Goal: Task Accomplishment & Management: Manage account settings

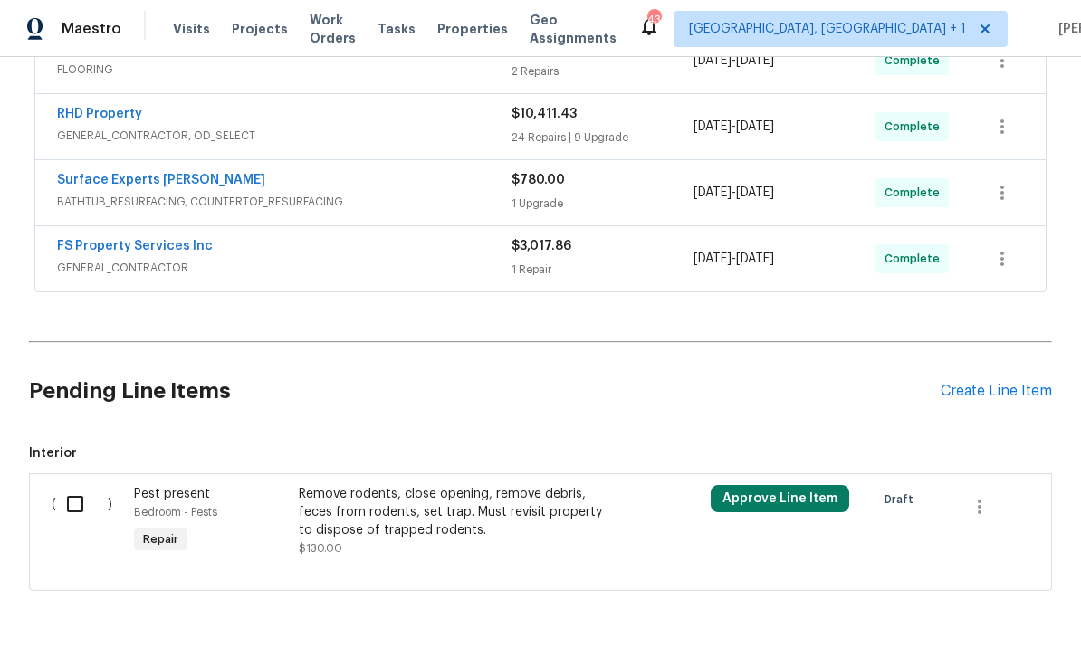
scroll to position [806, 0]
click at [77, 508] on input "checkbox" at bounding box center [82, 505] width 52 height 38
checkbox input "true"
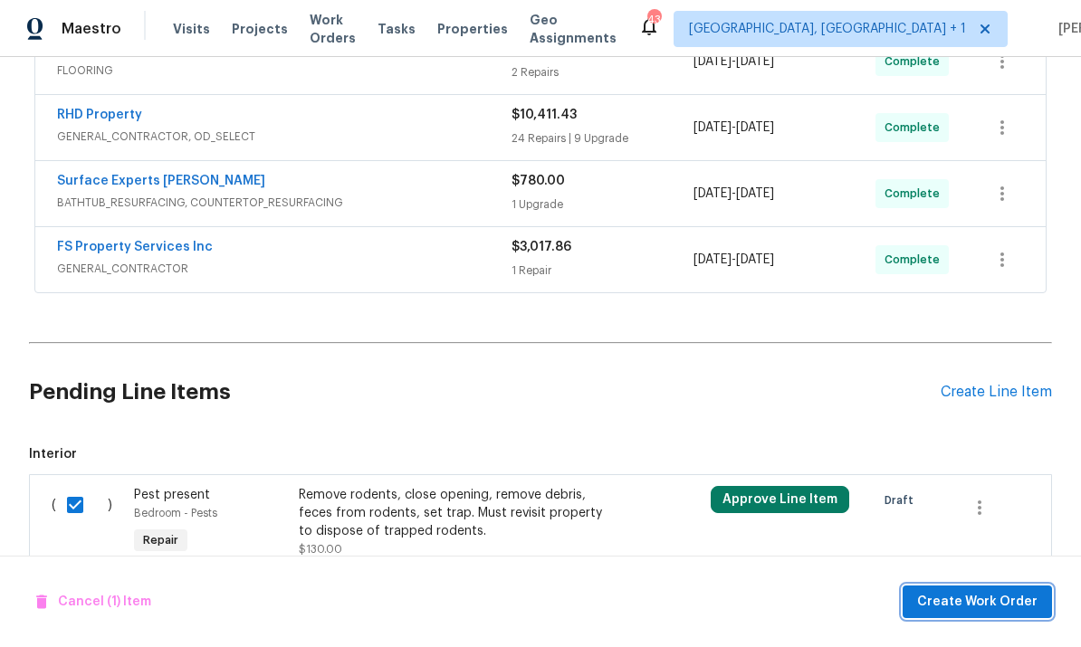
click at [988, 590] on button "Create Work Order" at bounding box center [976, 602] width 149 height 33
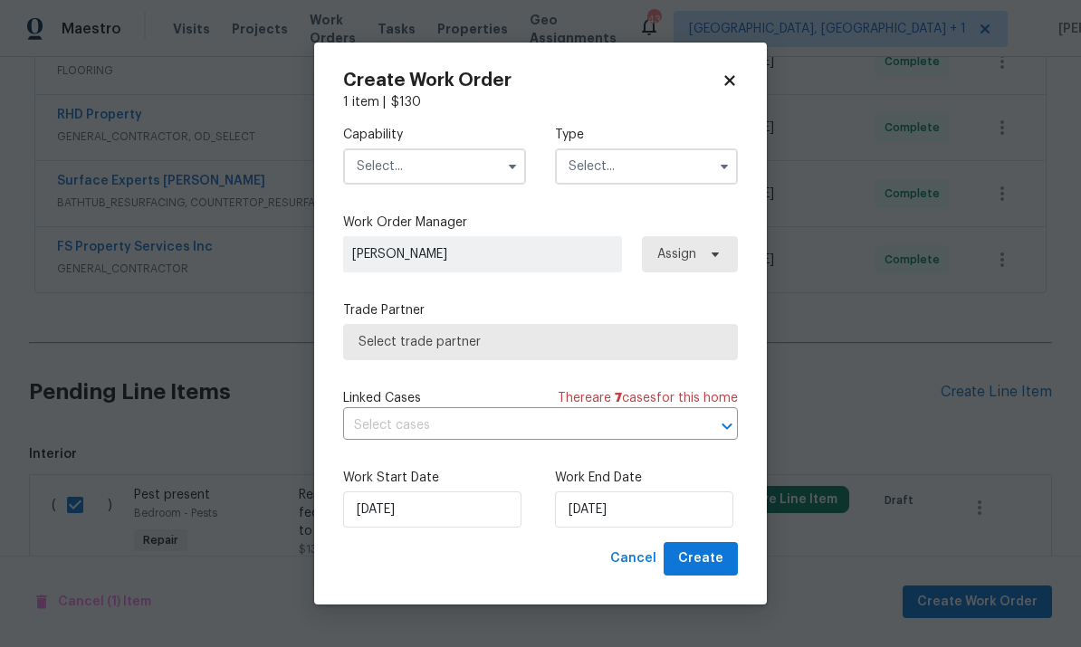
click at [469, 157] on input "text" at bounding box center [434, 166] width 183 height 36
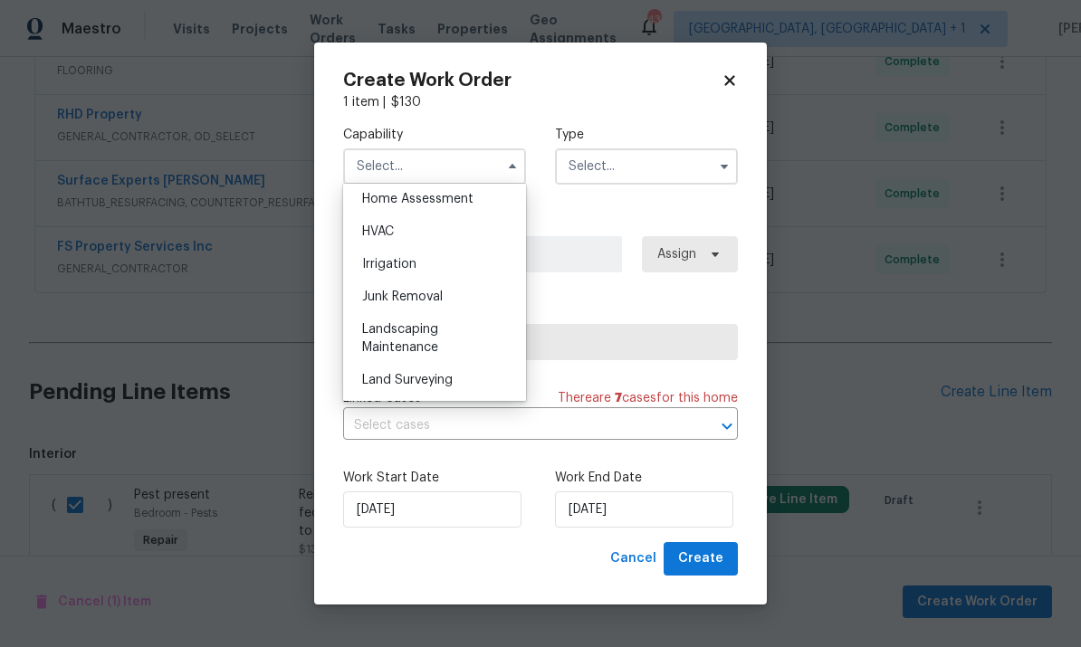
scroll to position [1069, 0]
click at [415, 335] on div "Landscaping Maintenance" at bounding box center [435, 335] width 174 height 51
type input "Landscaping Maintenance"
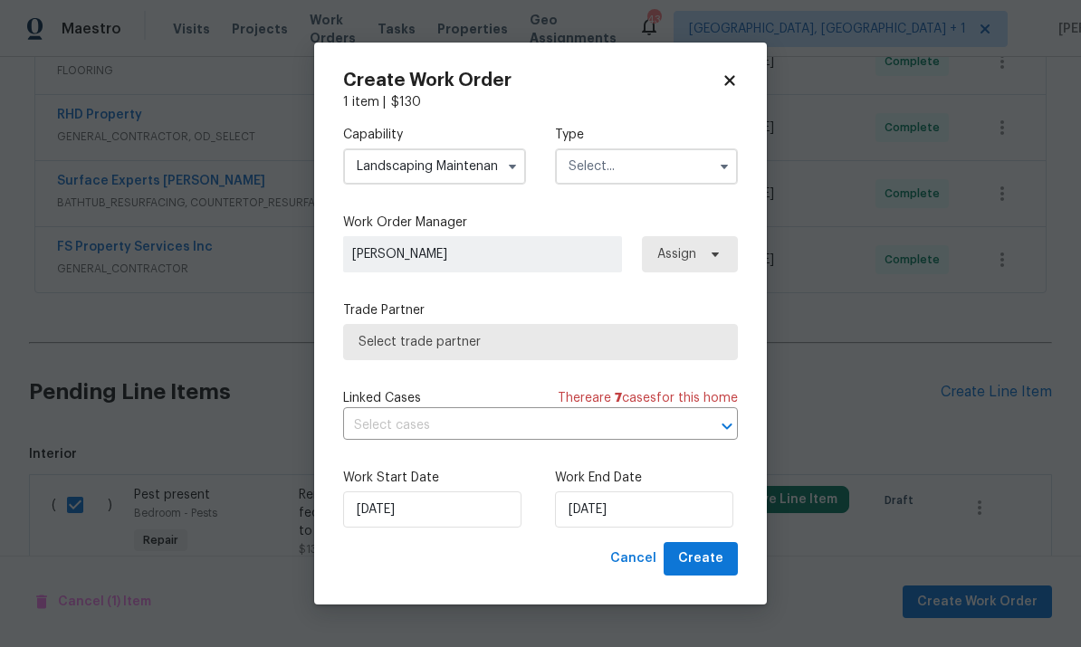
click at [709, 167] on input "text" at bounding box center [646, 166] width 183 height 36
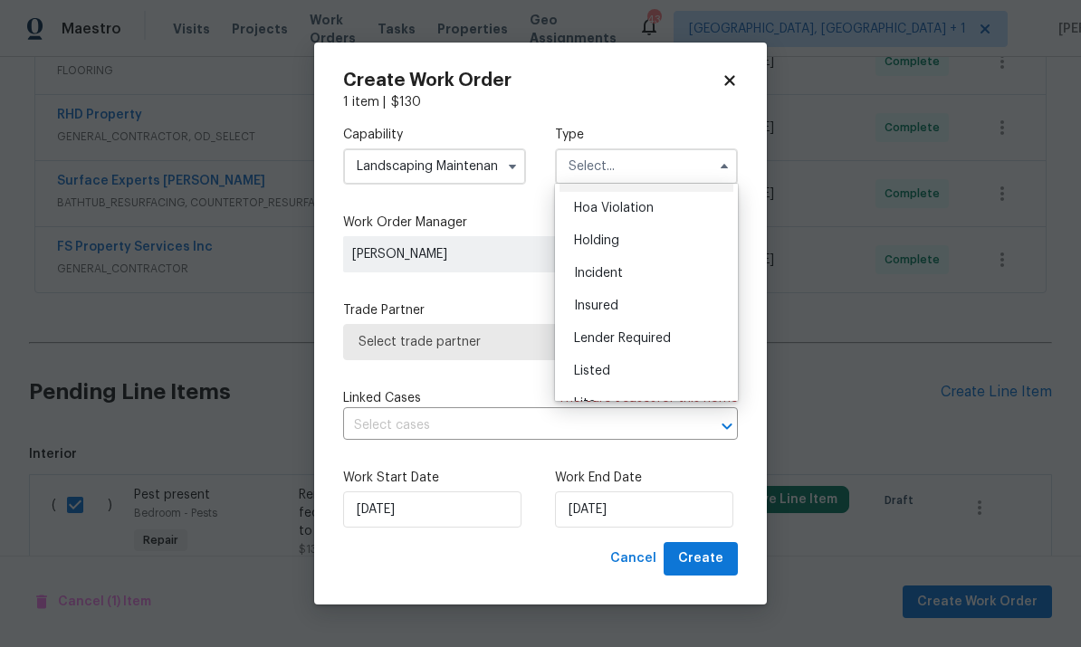
scroll to position [40, 0]
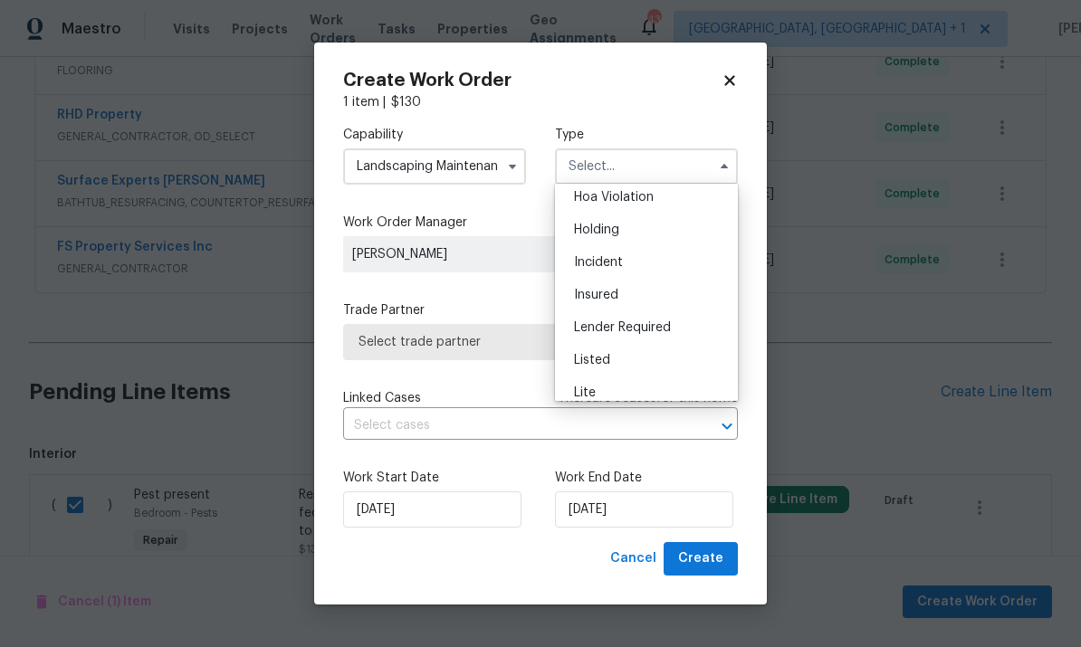
click at [614, 361] on div "Listed" at bounding box center [646, 360] width 174 height 33
type input "Listed"
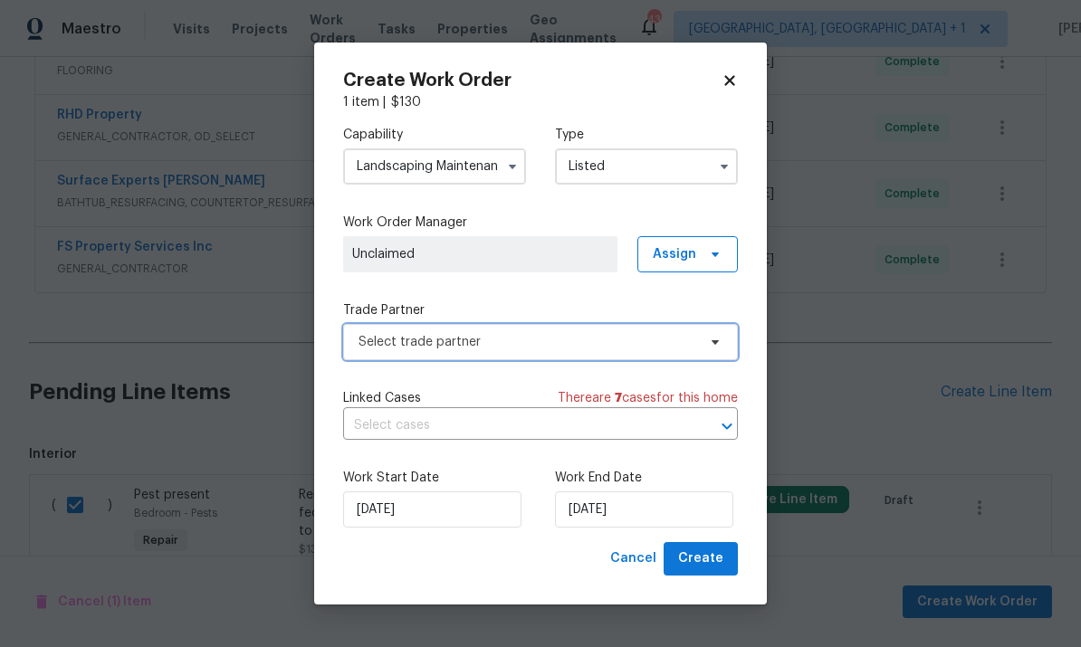
click at [704, 346] on span at bounding box center [712, 342] width 20 height 14
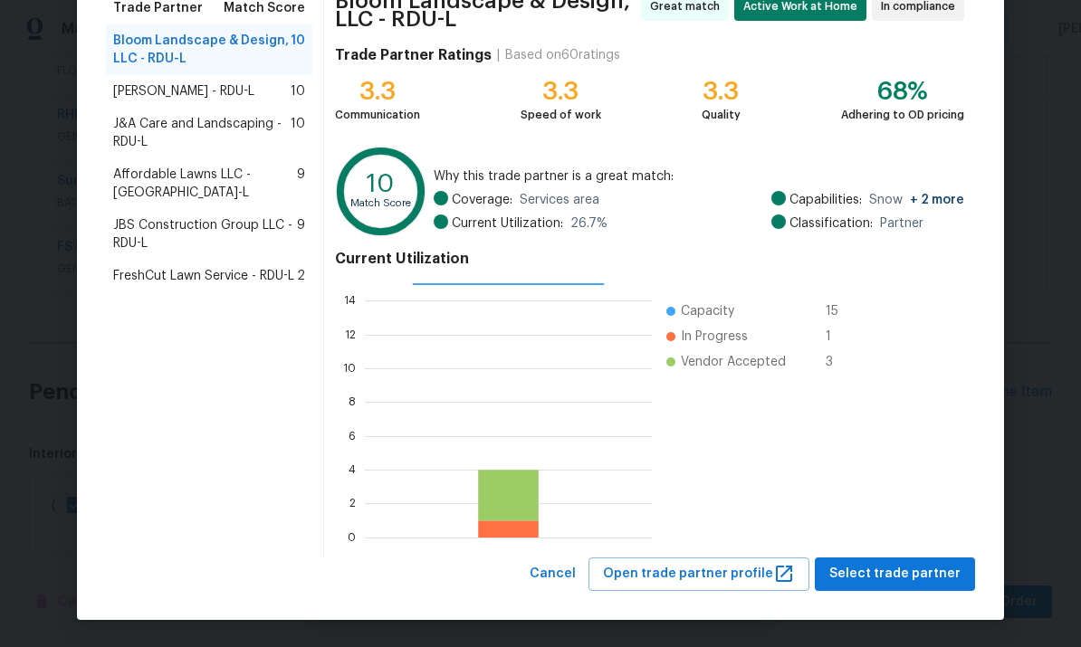
scroll to position [158, 0]
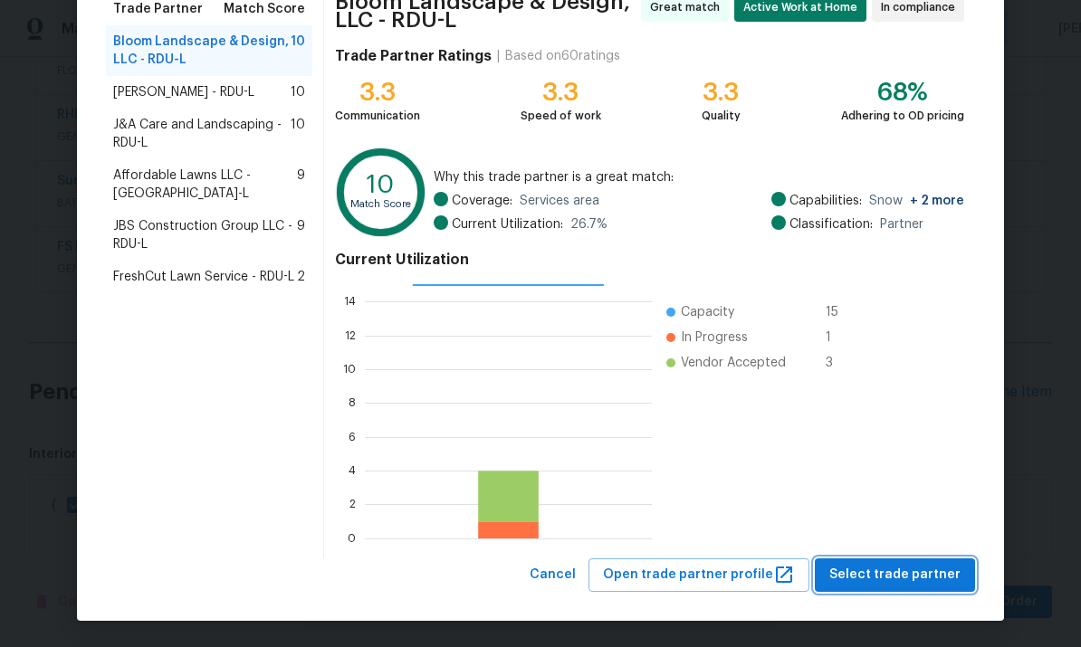
click at [902, 569] on span "Select trade partner" at bounding box center [894, 575] width 131 height 23
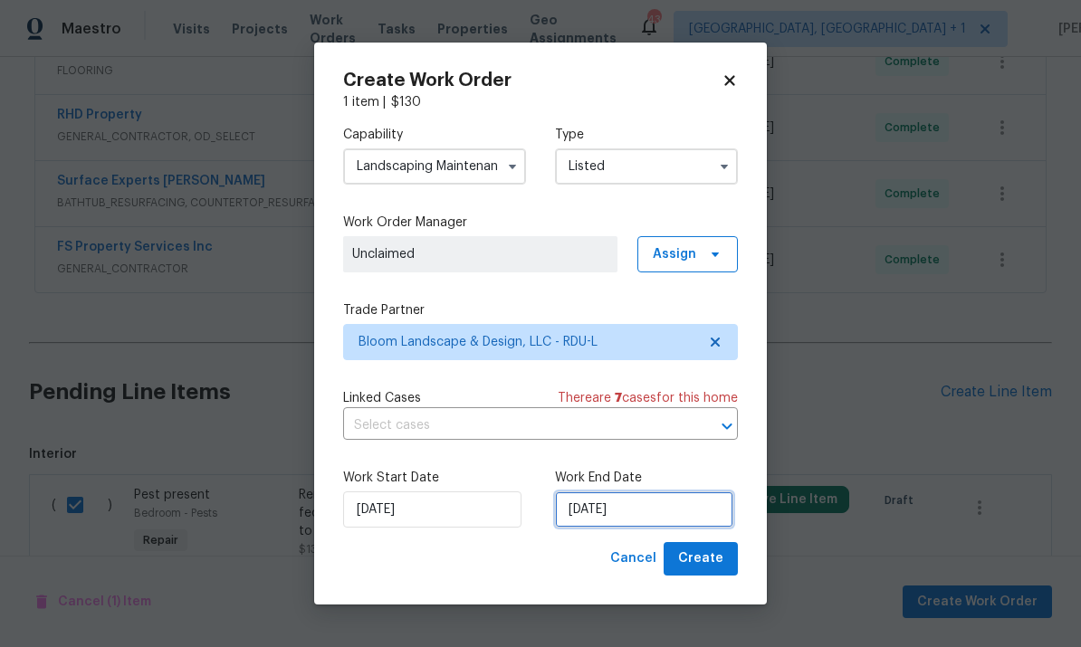
click at [673, 514] on input "[DATE]" at bounding box center [644, 510] width 178 height 36
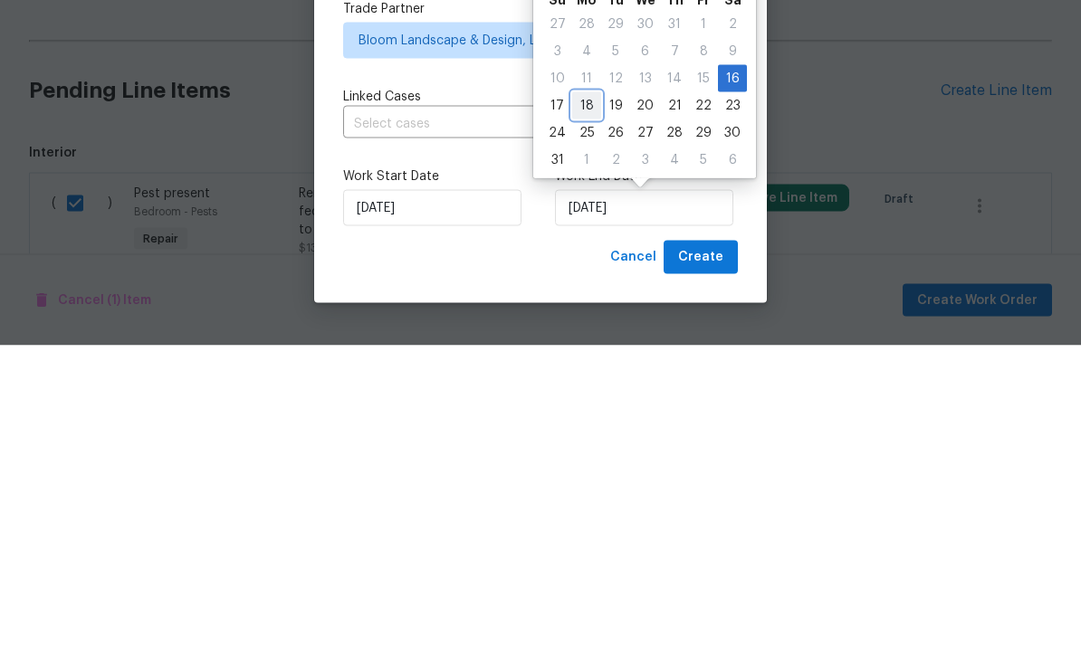
click at [584, 395] on div "18" at bounding box center [586, 407] width 29 height 25
type input "[DATE]"
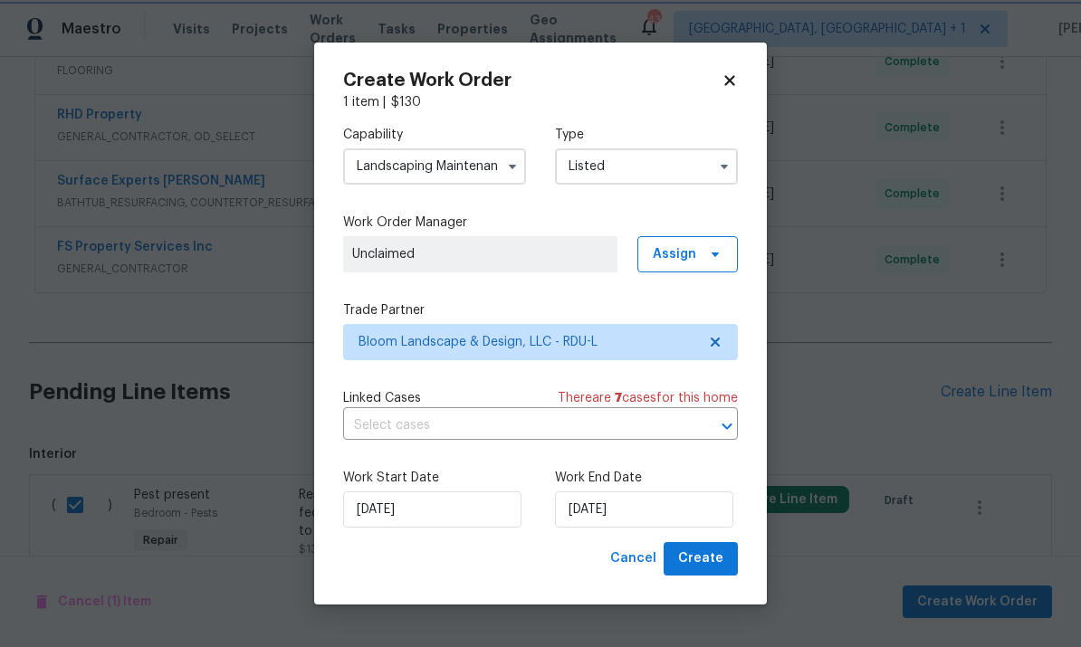
scroll to position [0, 0]
click at [702, 559] on span "Create" at bounding box center [700, 559] width 45 height 23
checkbox input "false"
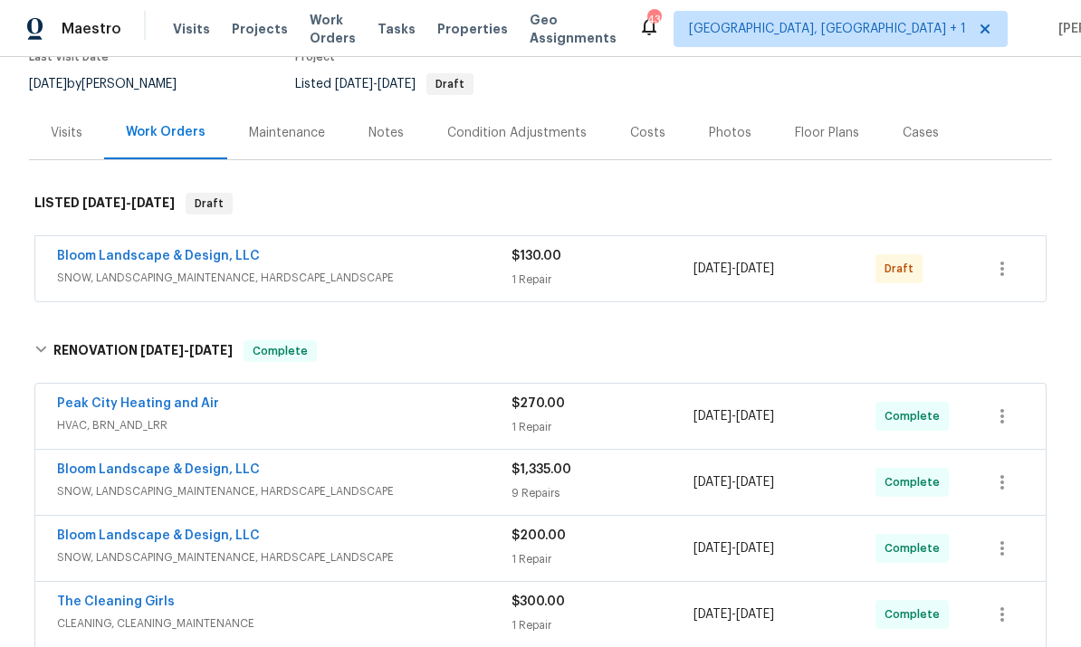
scroll to position [169, 0]
click at [188, 249] on link "Bloom Landscape & Design, LLC" at bounding box center [158, 255] width 203 height 13
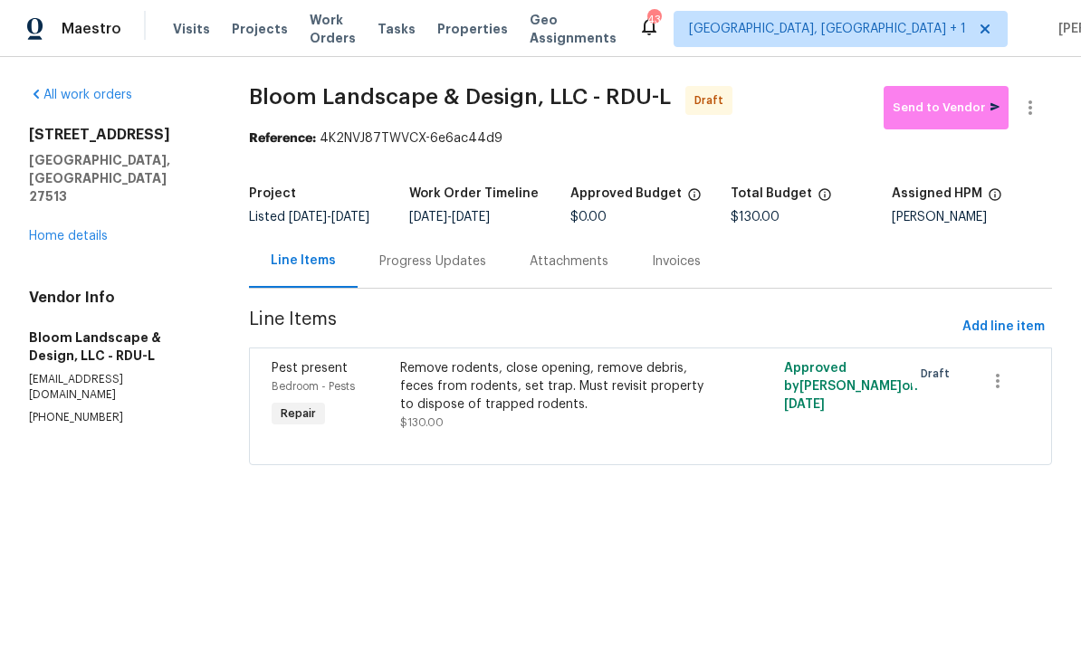
click at [513, 413] on div "Remove rodents, close opening, remove debris, feces from rodents, set trap. Mus…" at bounding box center [555, 386] width 310 height 54
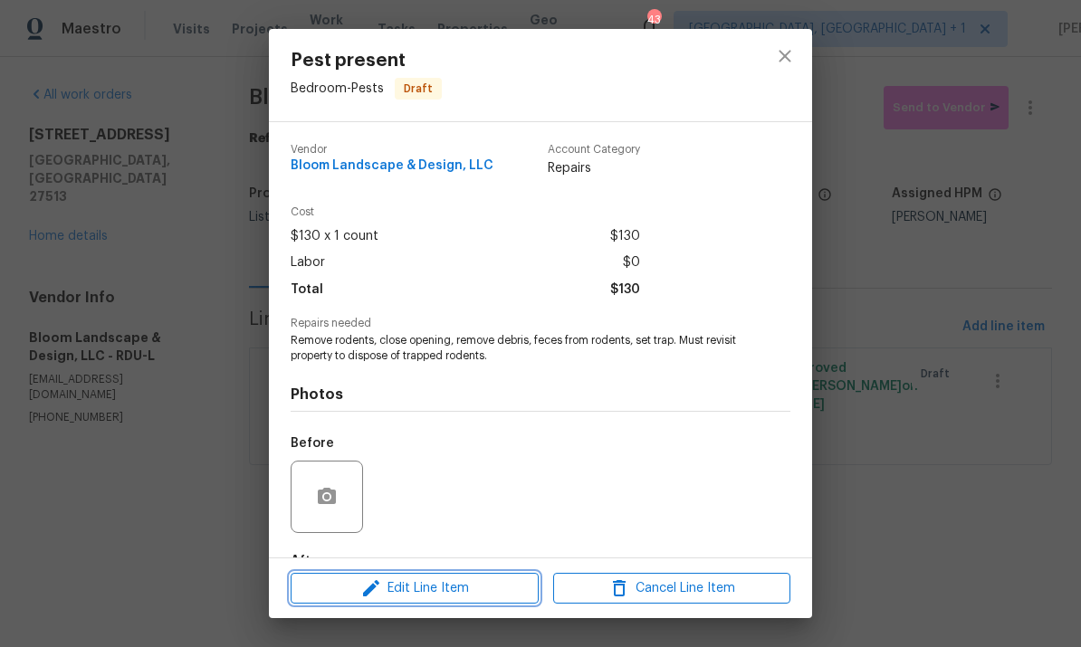
click at [437, 594] on span "Edit Line Item" at bounding box center [414, 589] width 237 height 23
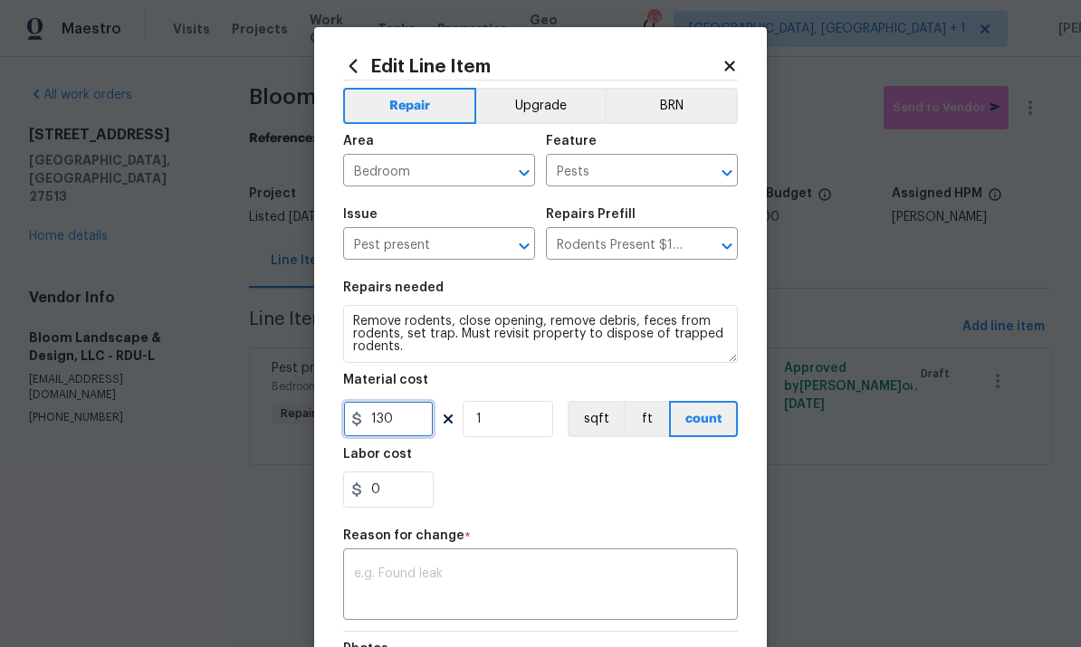
click at [401, 421] on input "130" at bounding box center [388, 419] width 91 height 36
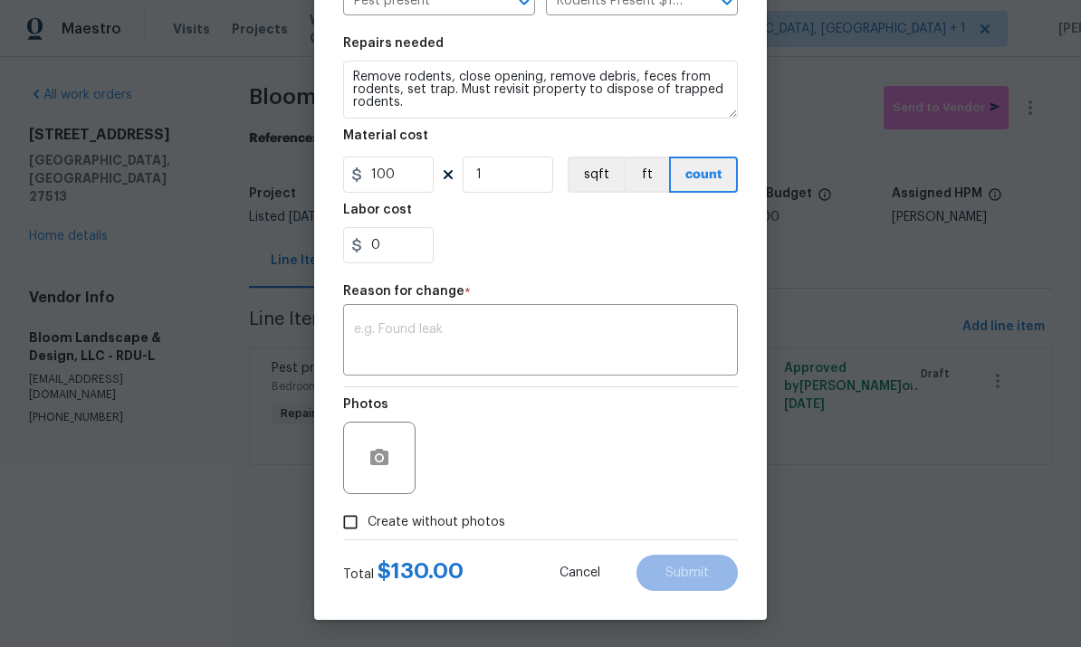
scroll to position [248, 0]
type input "100"
click at [425, 349] on textarea at bounding box center [540, 342] width 373 height 38
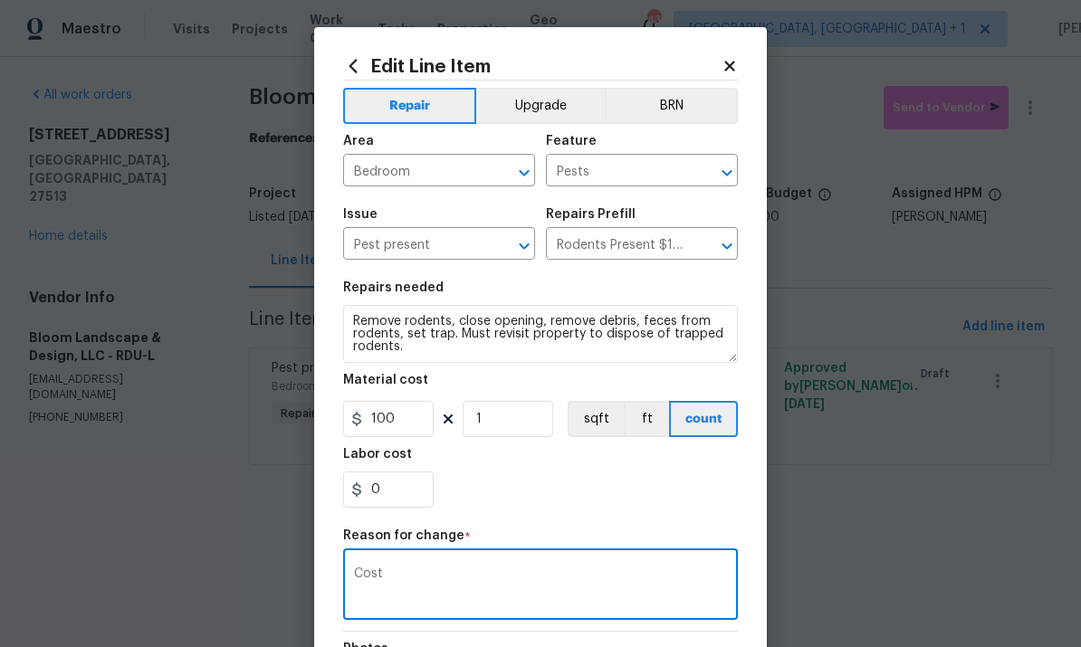
scroll to position [0, 0]
type textarea "Cost"
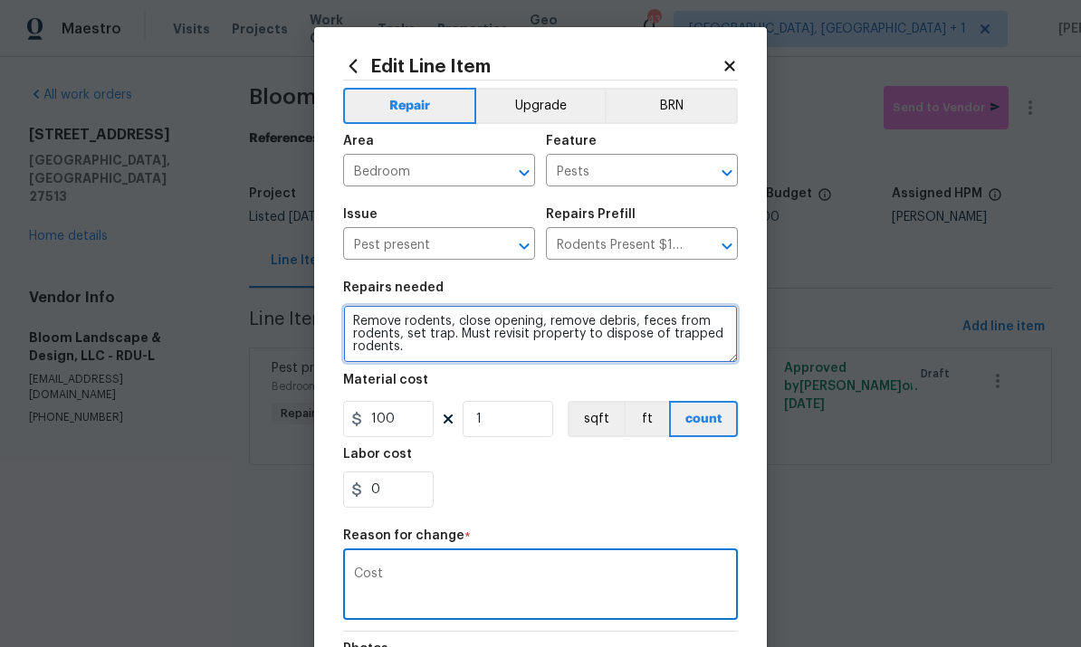
click at [425, 347] on textarea "Remove rodents, close opening, remove debris, feces from rodents, set trap. Mus…" at bounding box center [540, 334] width 395 height 58
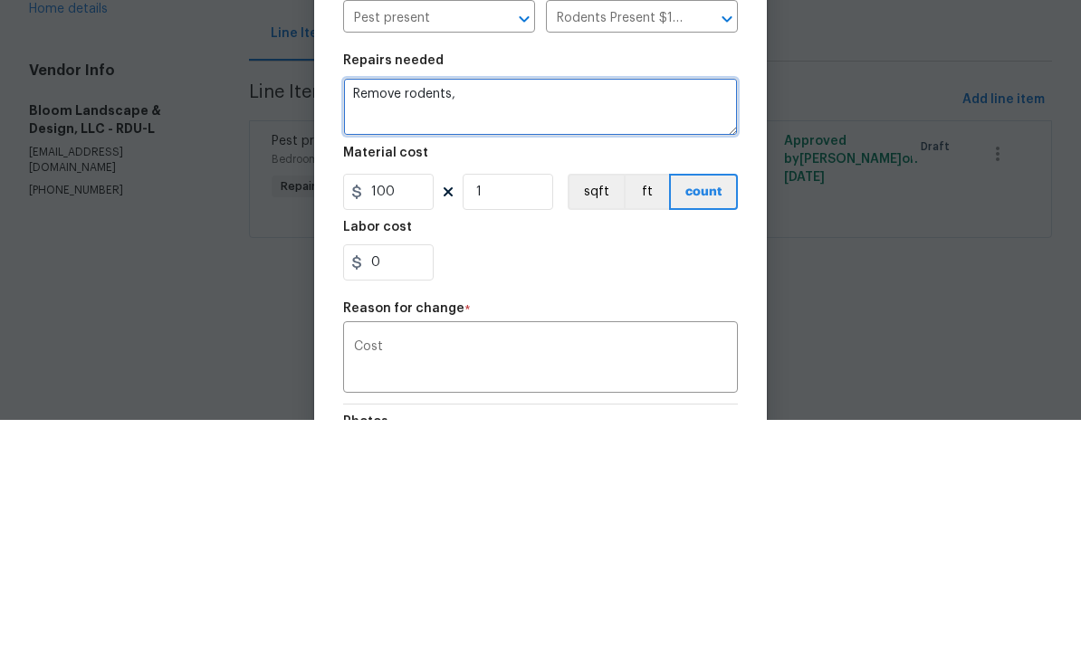
type textarea "Remove"
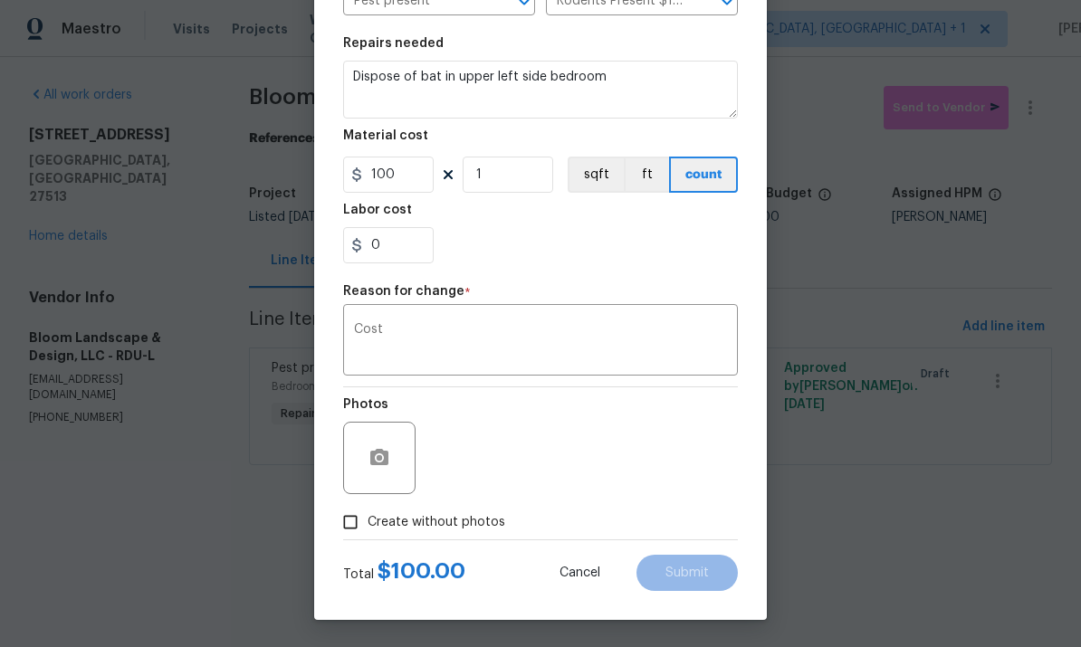
scroll to position [248, 0]
type textarea "Dispose of bat in upper left side bedroom"
click at [361, 531] on input "Create without photos" at bounding box center [350, 522] width 34 height 34
click at [384, 462] on icon "button" at bounding box center [379, 457] width 18 height 16
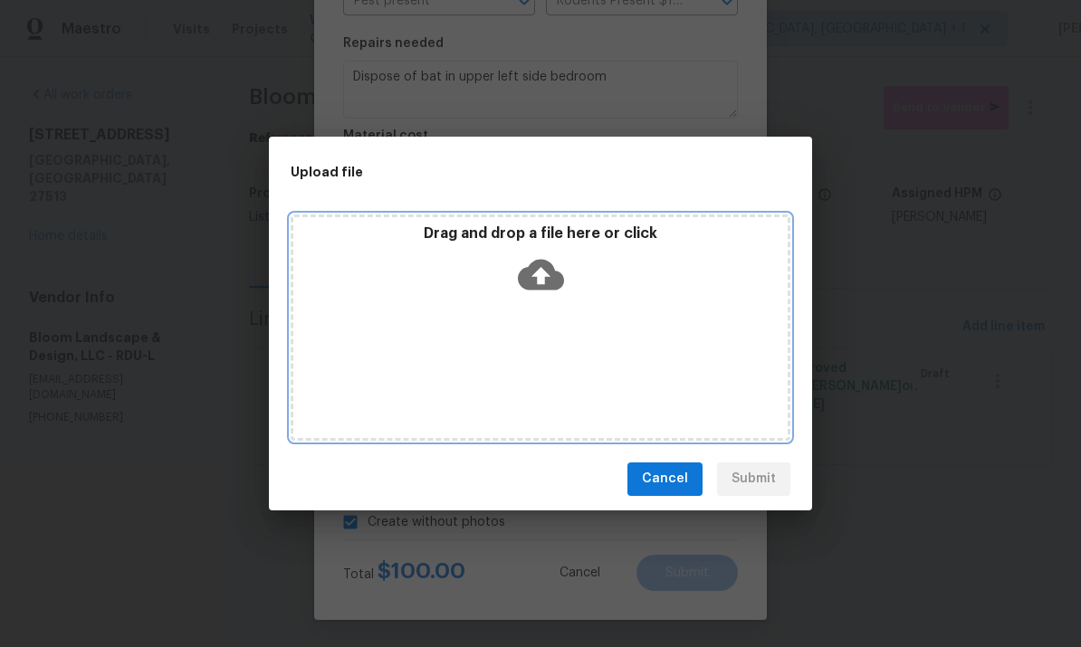
click at [549, 262] on icon at bounding box center [541, 275] width 46 height 46
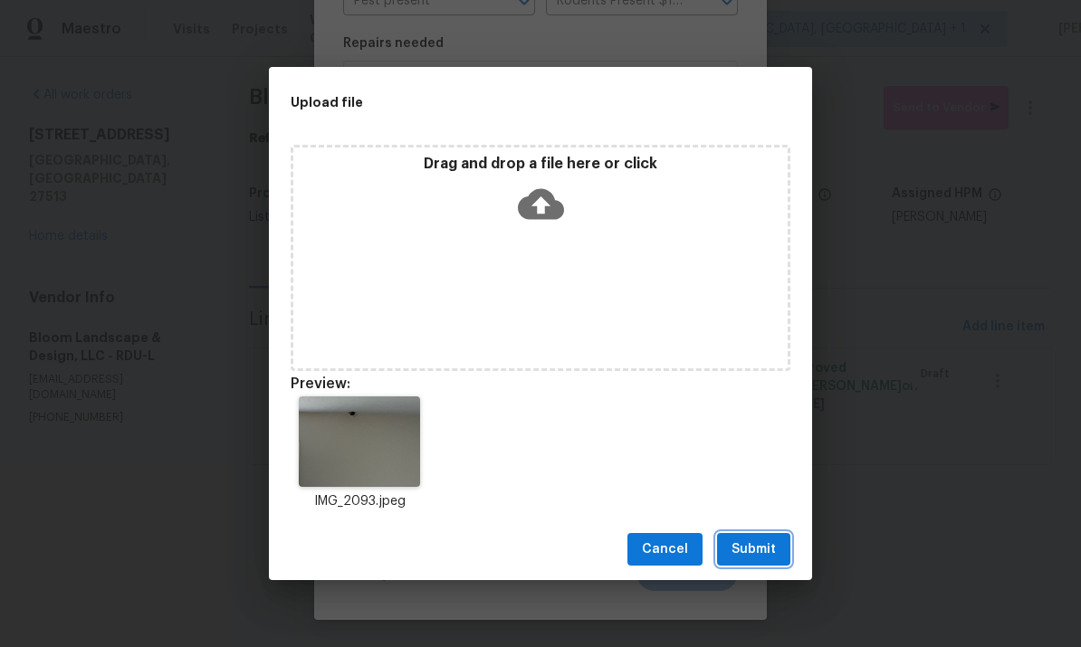
click at [764, 543] on span "Submit" at bounding box center [753, 550] width 44 height 23
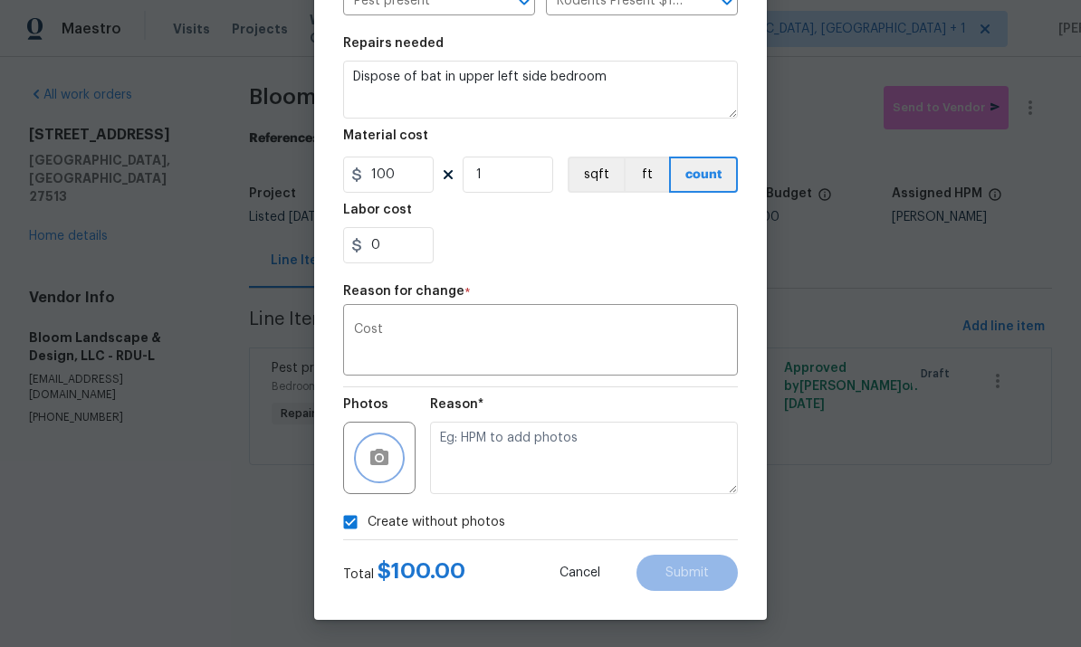
checkbox input "false"
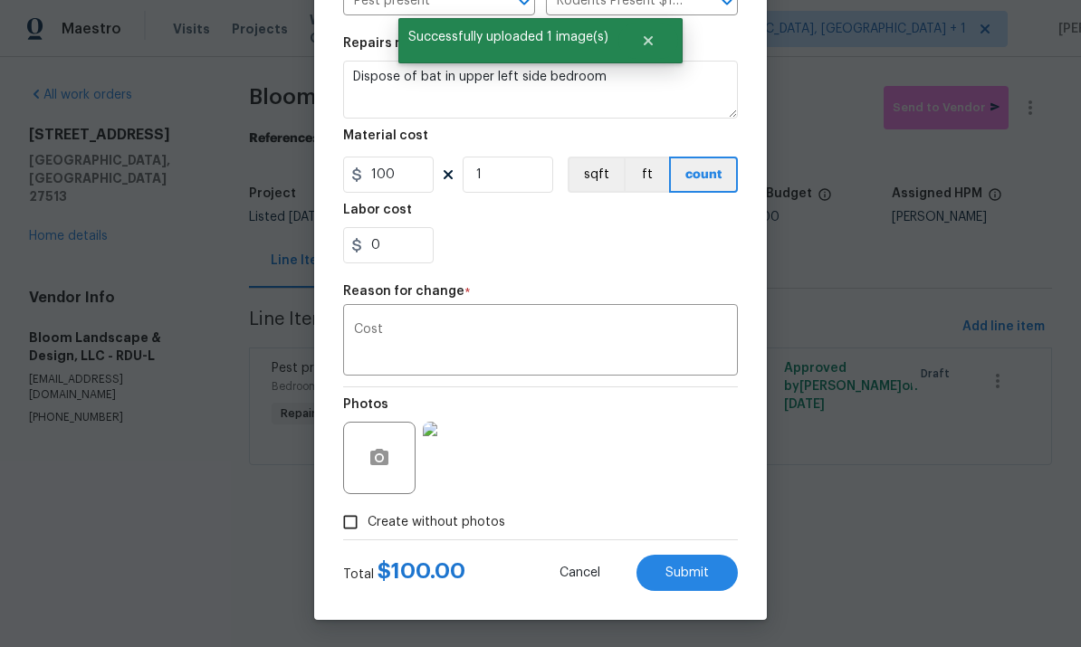
click at [668, 576] on span "Submit" at bounding box center [686, 574] width 43 height 14
type textarea "Remove rodents, close opening, remove debris, feces from rodents, set trap. Mus…"
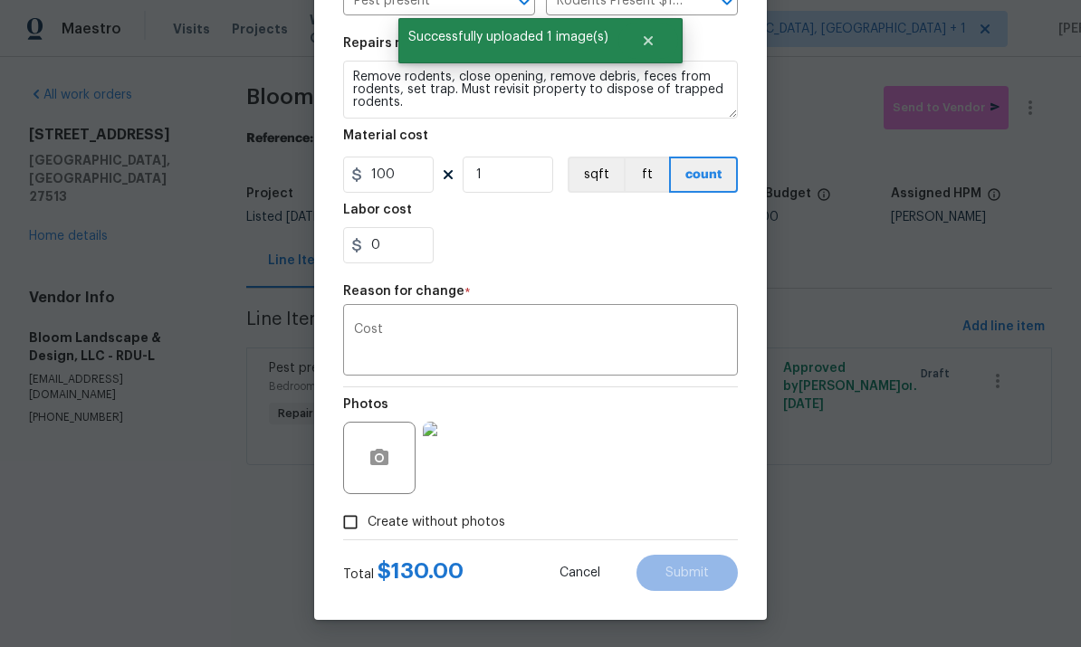
type input "130"
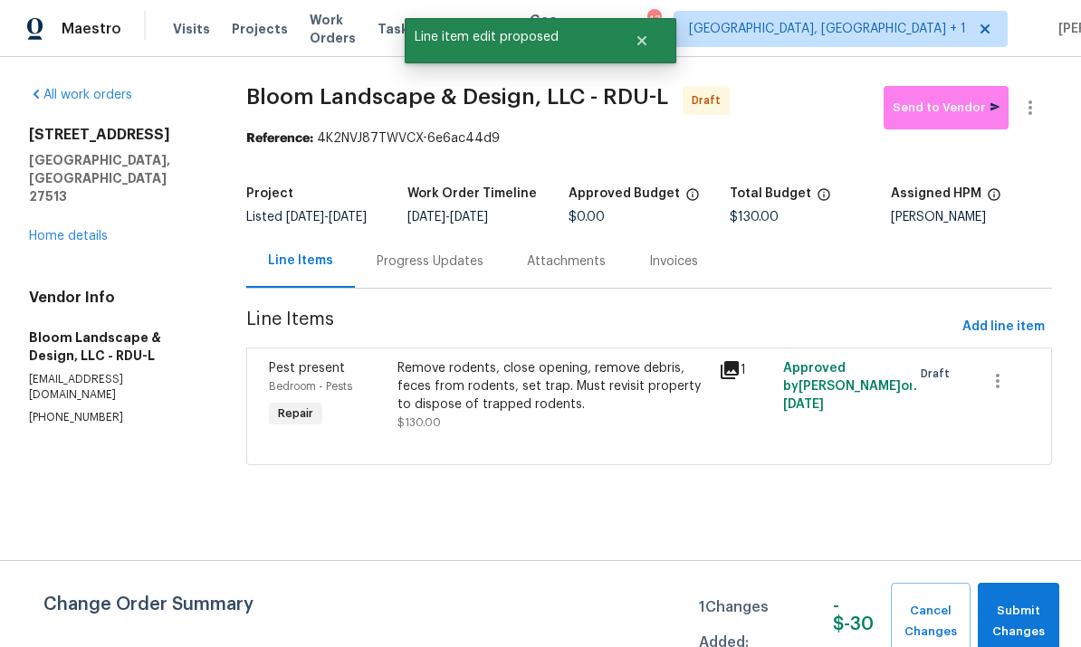
scroll to position [0, 0]
click at [1017, 616] on span "Submit Changes" at bounding box center [1018, 622] width 63 height 42
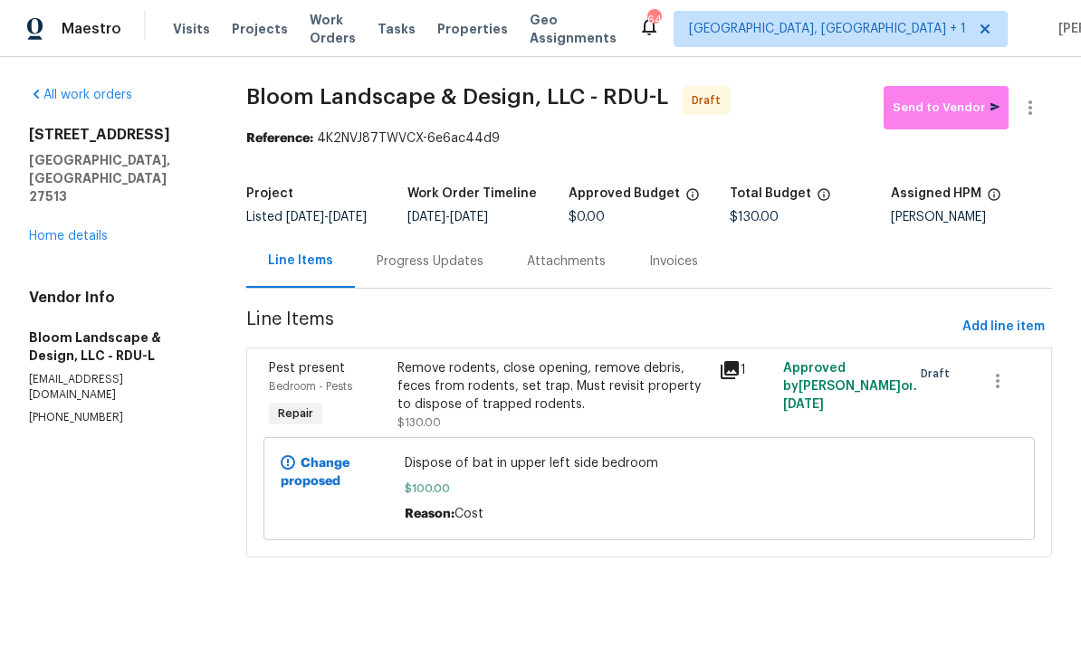
click at [436, 255] on div "Progress Updates" at bounding box center [430, 260] width 150 height 53
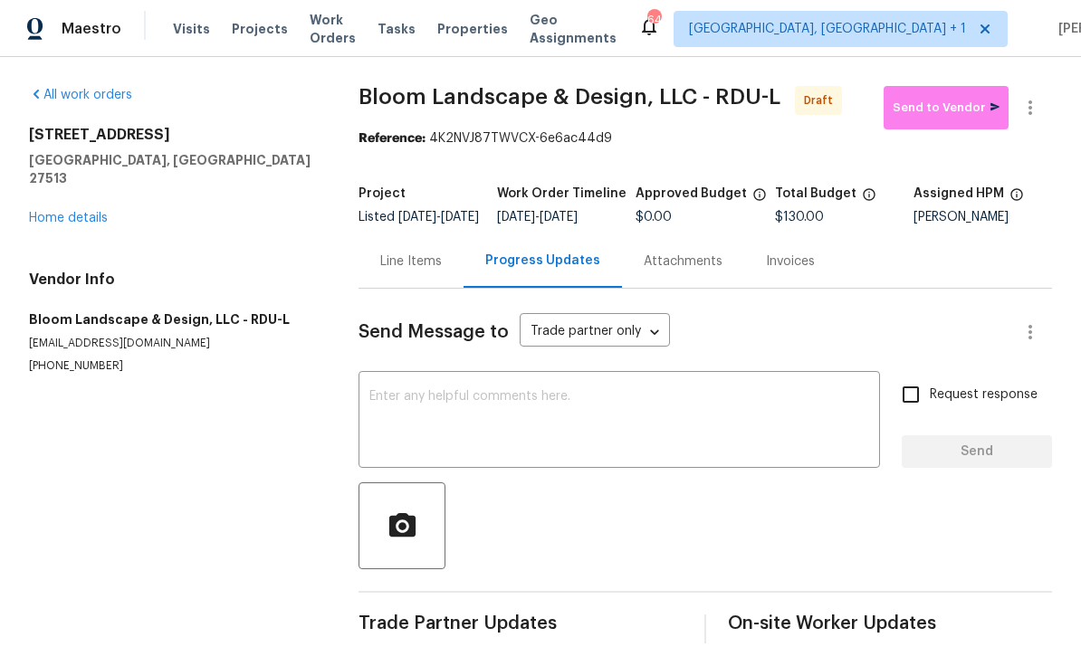
click at [492, 424] on textarea at bounding box center [619, 421] width 500 height 63
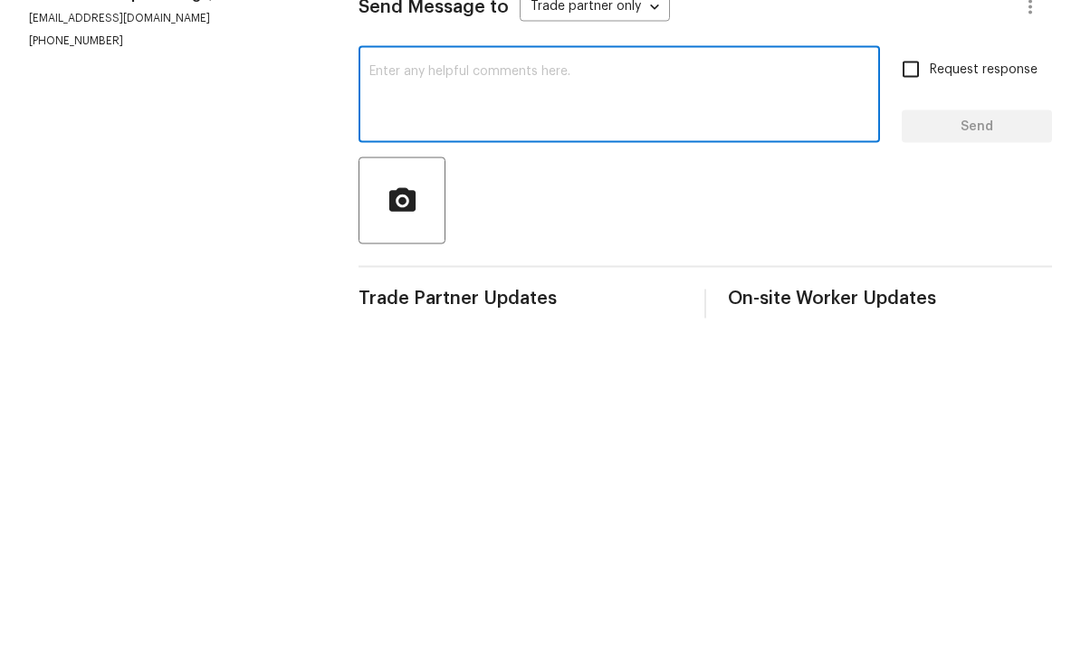
type textarea "Y"
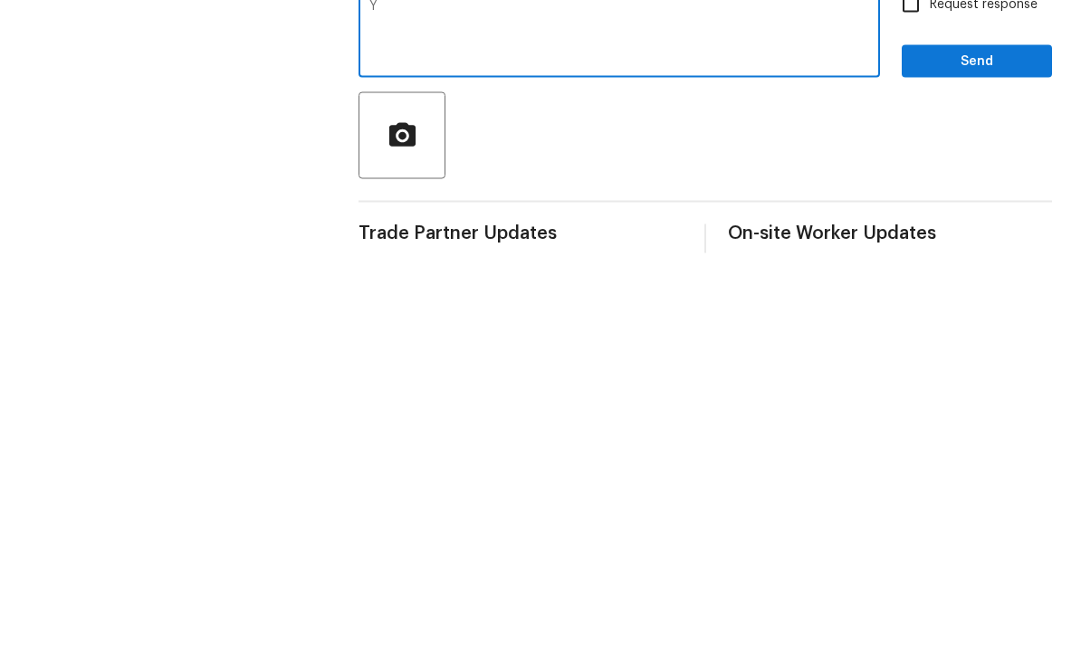
scroll to position [39, 0]
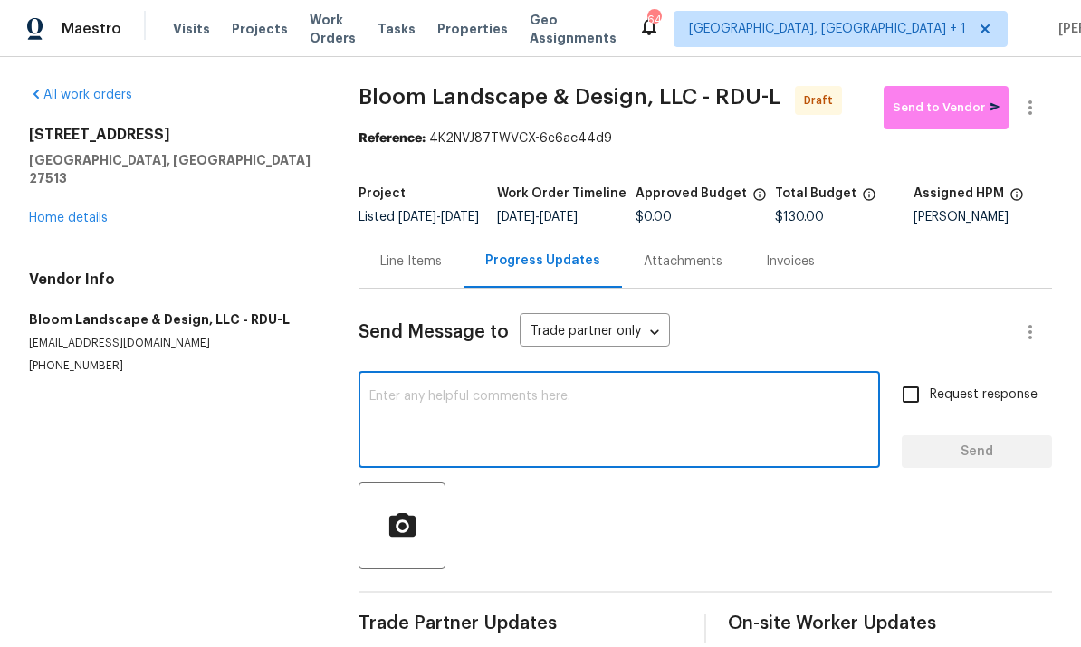
click at [421, 390] on textarea at bounding box center [619, 421] width 500 height 63
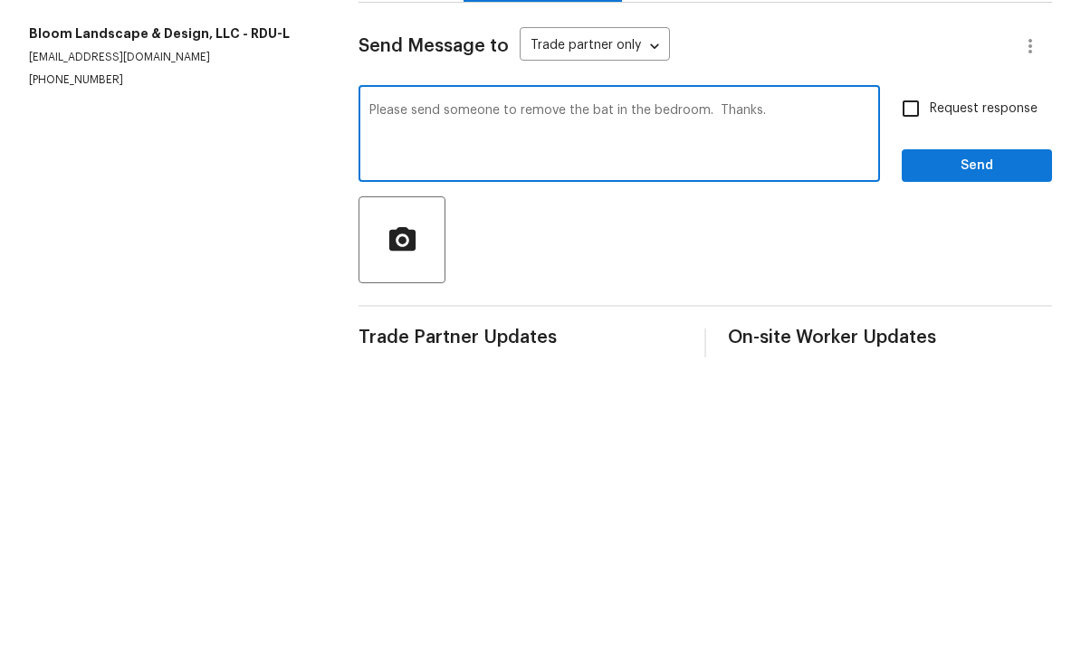
type textarea "Please send someone to remove the bat in the bedroom. Thanks."
click at [917, 376] on input "Request response" at bounding box center [911, 395] width 38 height 38
checkbox input "true"
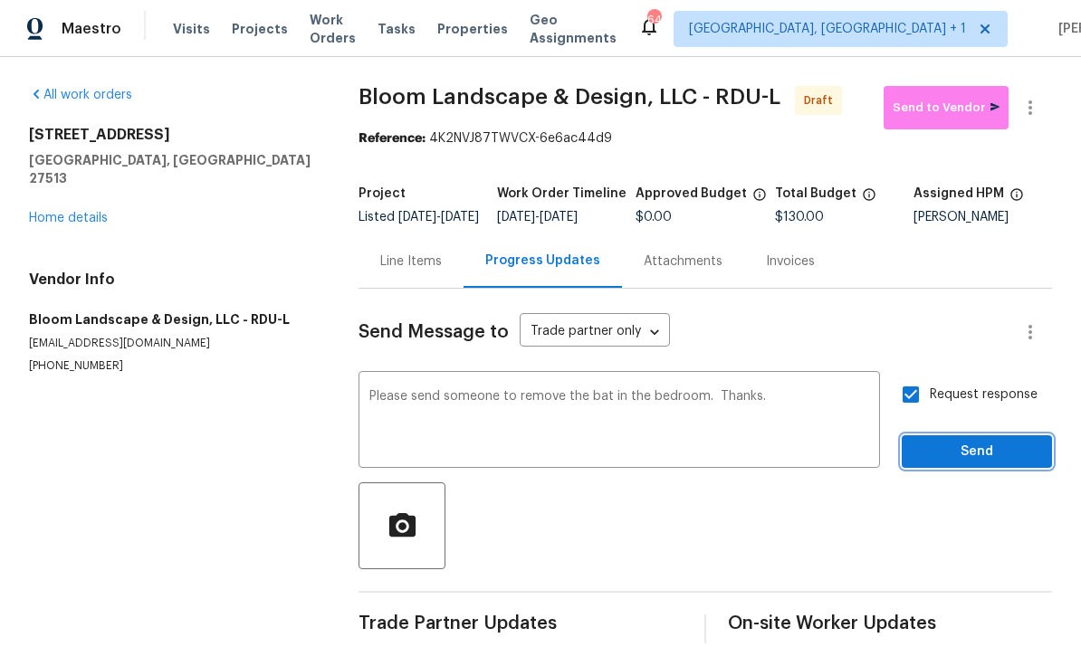
click at [995, 441] on span "Send" at bounding box center [976, 452] width 121 height 23
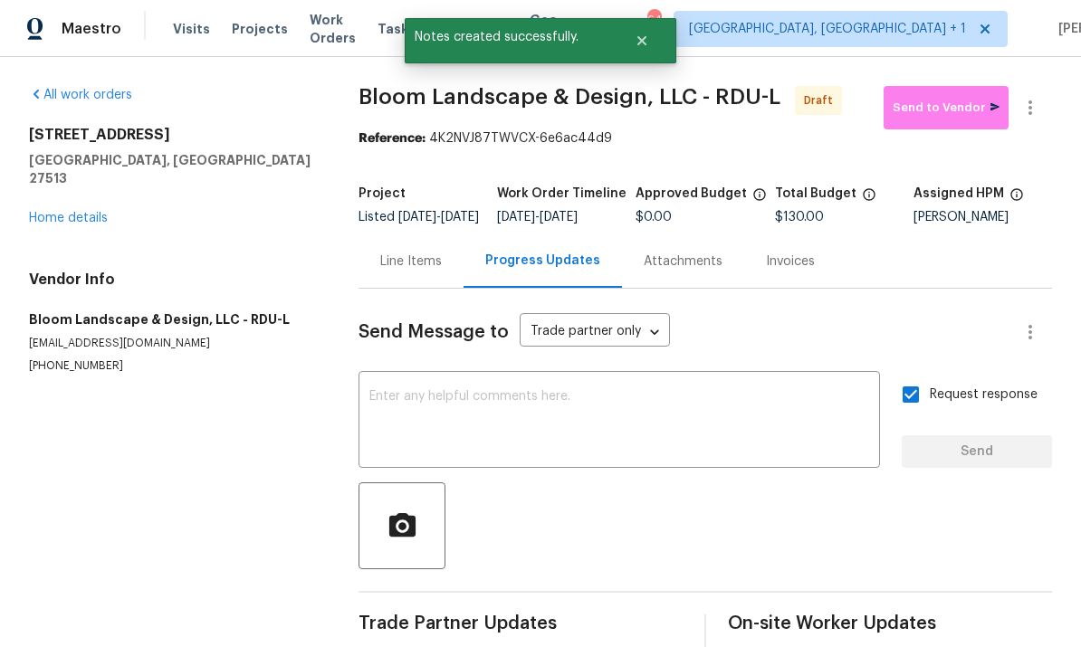
click at [95, 212] on link "Home details" at bounding box center [68, 218] width 79 height 13
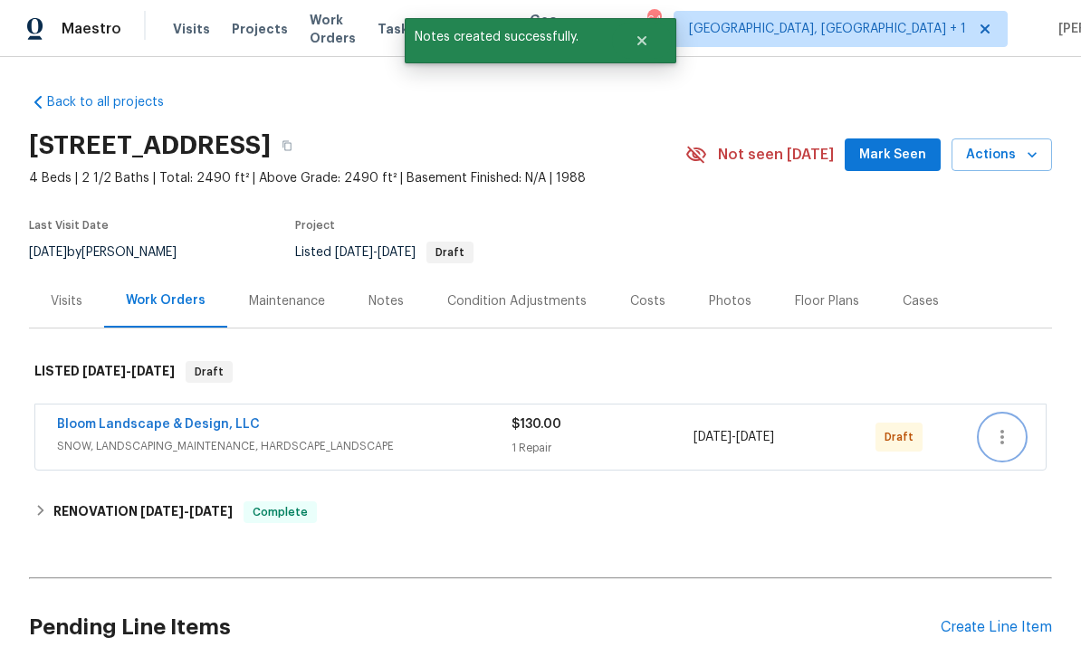
click at [1010, 437] on icon "button" at bounding box center [1002, 437] width 22 height 22
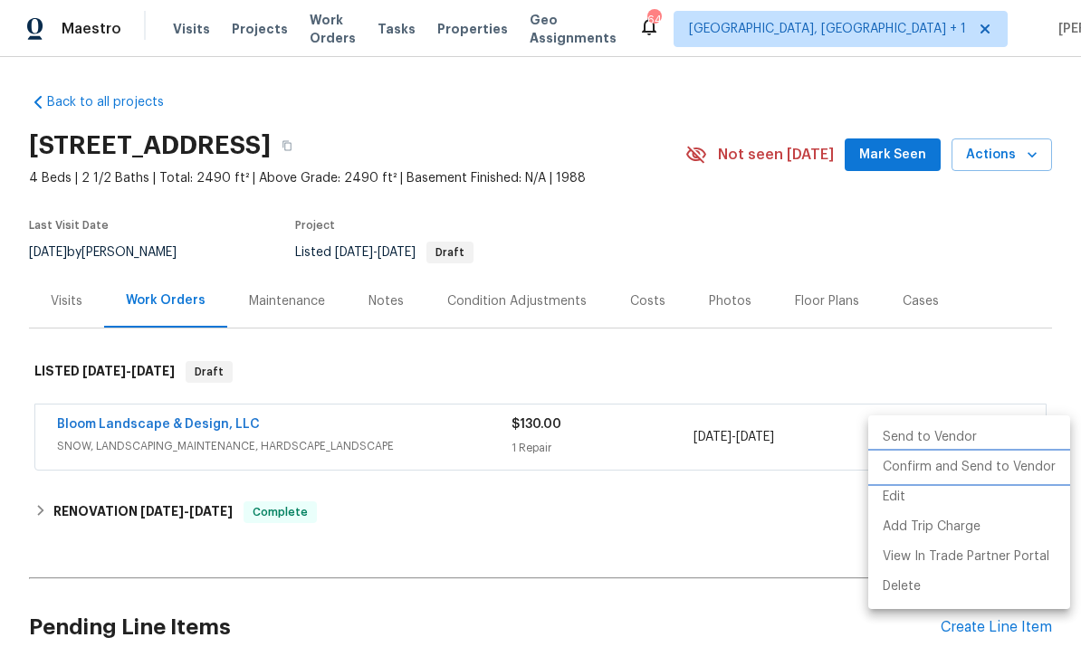
click at [978, 467] on li "Confirm and Send to Vendor" at bounding box center [969, 468] width 202 height 30
